Goal: Task Accomplishment & Management: Manage account settings

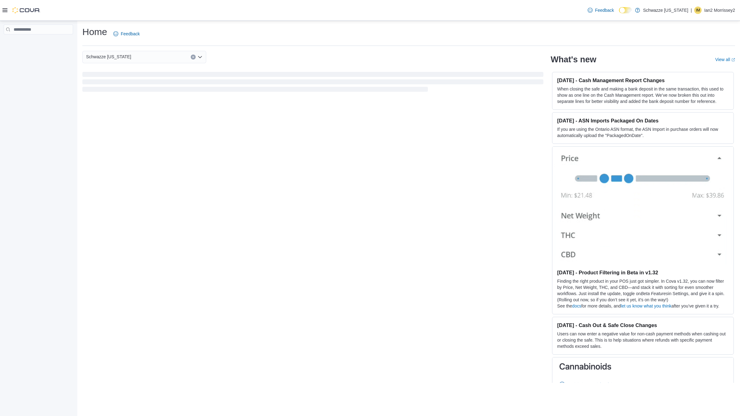
drag, startPoint x: 0, startPoint y: 0, endPoint x: 278, endPoint y: 205, distance: 345.3
click at [278, 205] on div "Schwazze [US_STATE] What's new View all (opens in a new tab or window) [DATE] -…" at bounding box center [408, 217] width 653 height 332
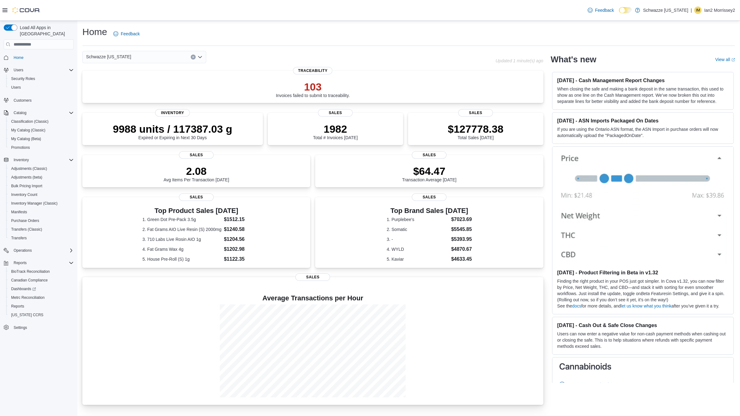
click at [89, 337] on div at bounding box center [312, 350] width 451 height 93
click at [38, 201] on span "Inventory Manager (Classic)" at bounding box center [34, 203] width 46 height 5
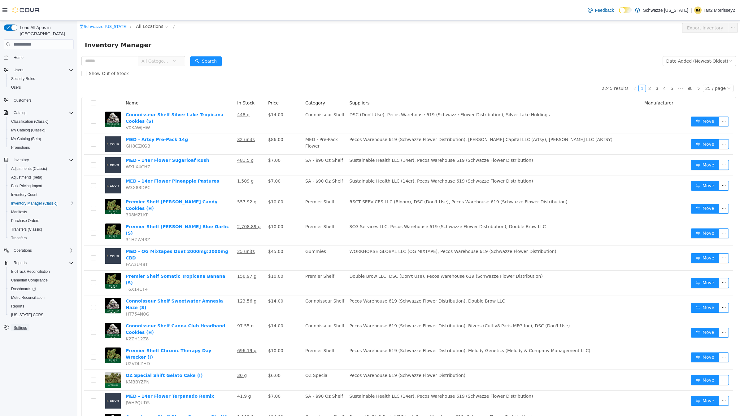
click at [19, 325] on span "Settings" at bounding box center [20, 327] width 13 height 5
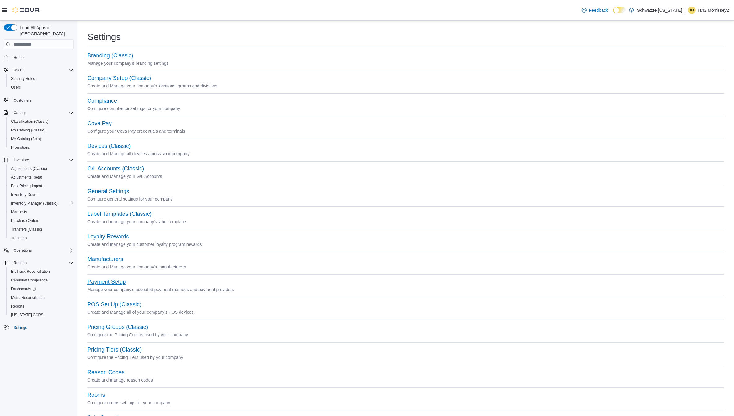
click at [112, 279] on button "Payment Setup" at bounding box center [106, 281] width 38 height 7
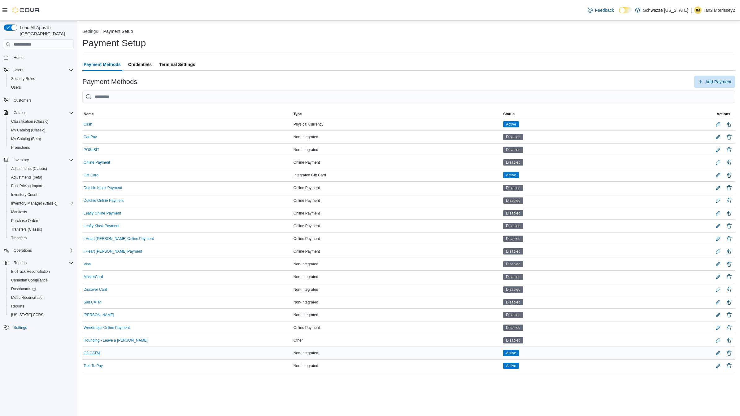
click at [95, 355] on button "G2 CATM" at bounding box center [92, 353] width 16 height 4
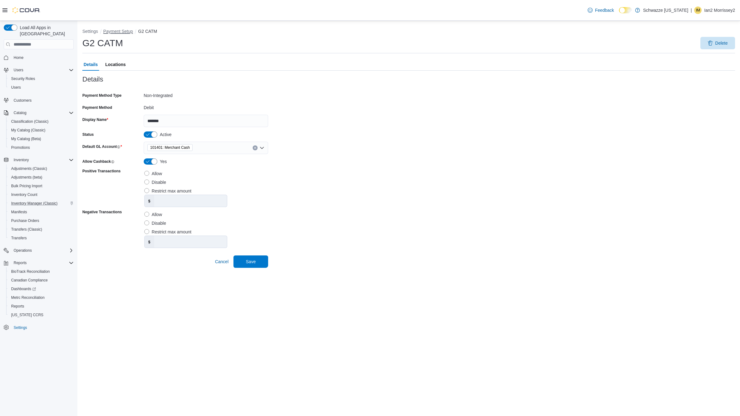
click at [117, 32] on button "Payment Setup" at bounding box center [118, 31] width 30 height 5
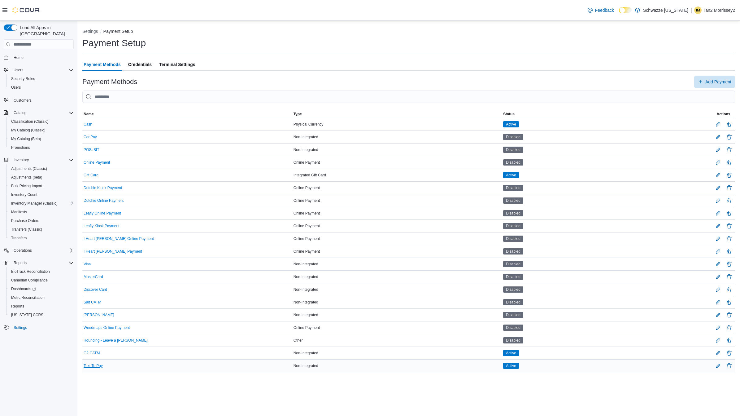
click at [96, 366] on button "Text To Pay" at bounding box center [93, 365] width 19 height 4
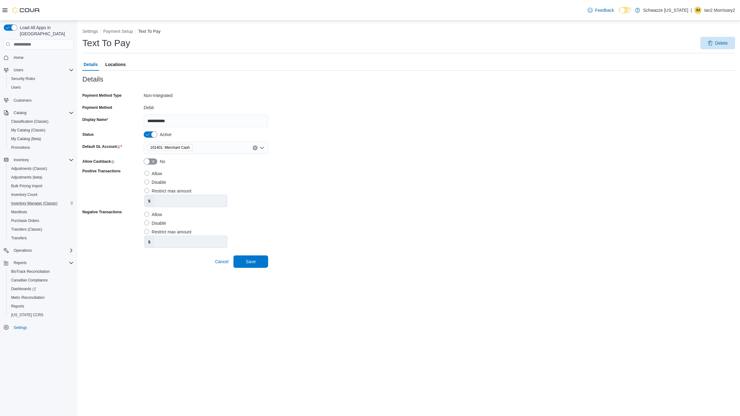
click at [116, 65] on span "Locations" at bounding box center [115, 64] width 20 height 12
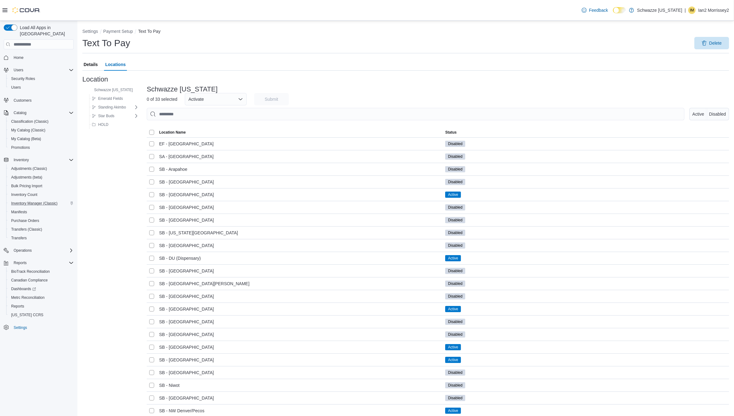
click at [92, 65] on span "Details" at bounding box center [91, 64] width 14 height 12
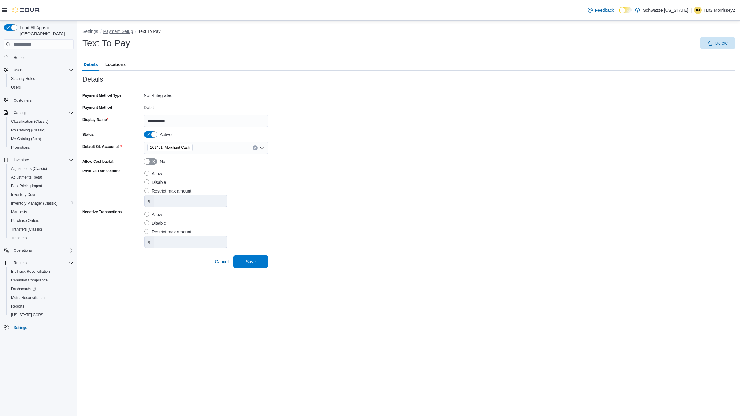
click at [123, 29] on button "Payment Setup" at bounding box center [118, 31] width 30 height 5
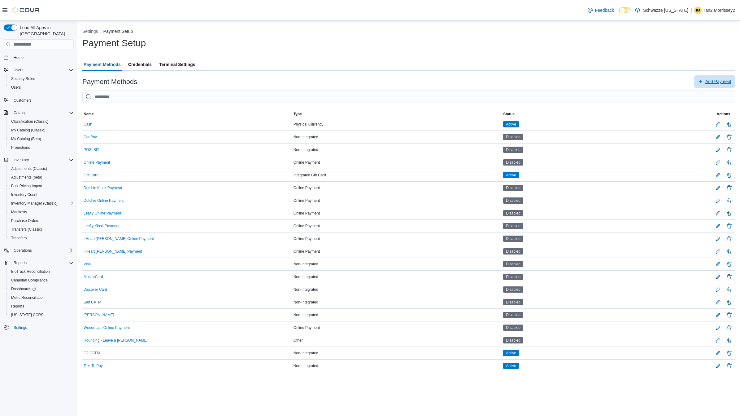
click at [713, 81] on span "Add Payment" at bounding box center [719, 81] width 26 height 6
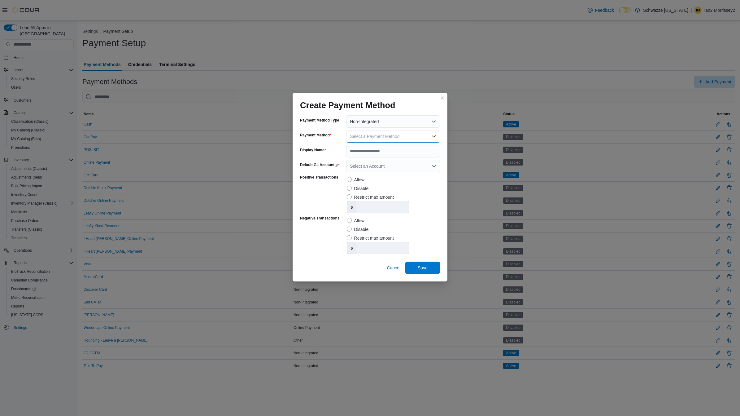
click at [415, 136] on button "Select a Payment Method" at bounding box center [393, 136] width 94 height 12
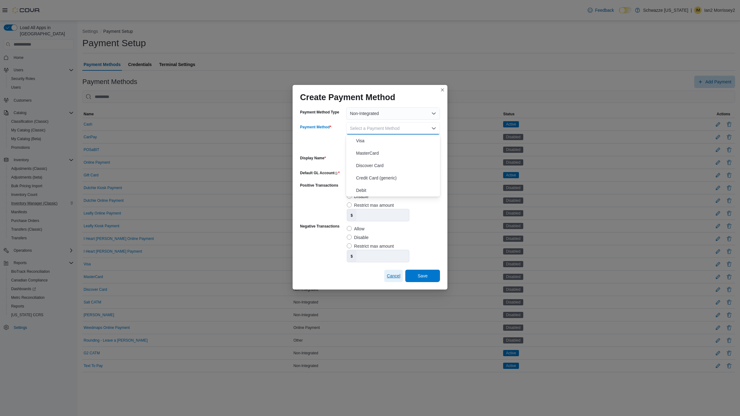
click at [393, 275] on span "Cancel" at bounding box center [394, 276] width 14 height 6
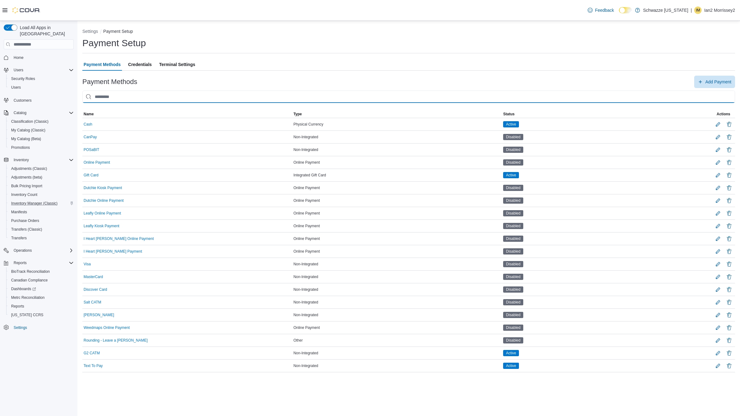
click at [490, 96] on input "This is a search bar. As you type, the results lower in the page will automatic…" at bounding box center [408, 96] width 653 height 12
